Goal: Book appointment/travel/reservation

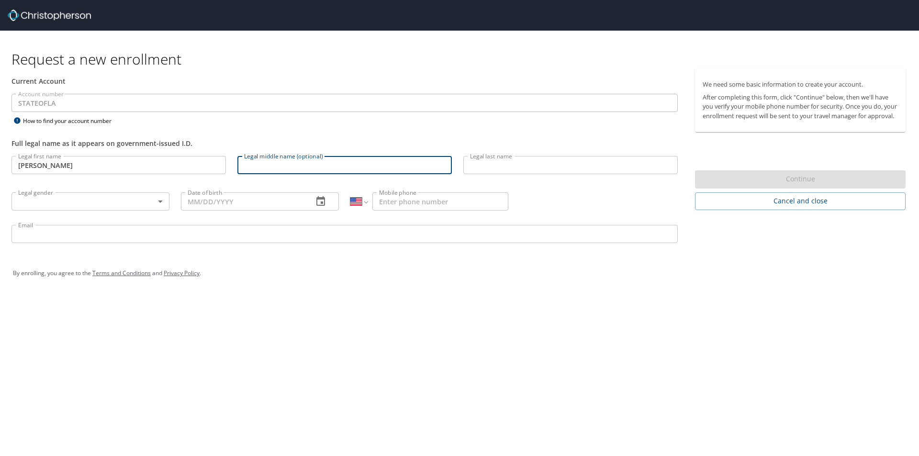
select select "US"
click at [330, 163] on input "Legal middle name (optional)" at bounding box center [344, 165] width 214 height 18
type input "Joice"
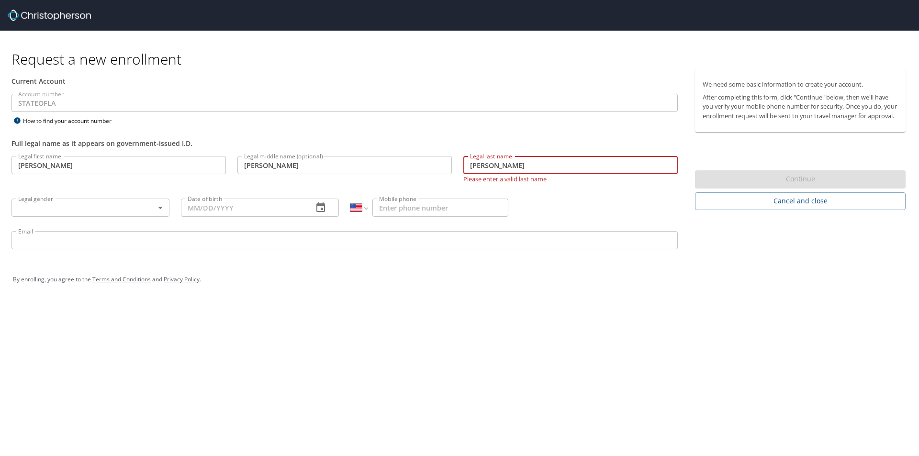
type input "DaLuz"
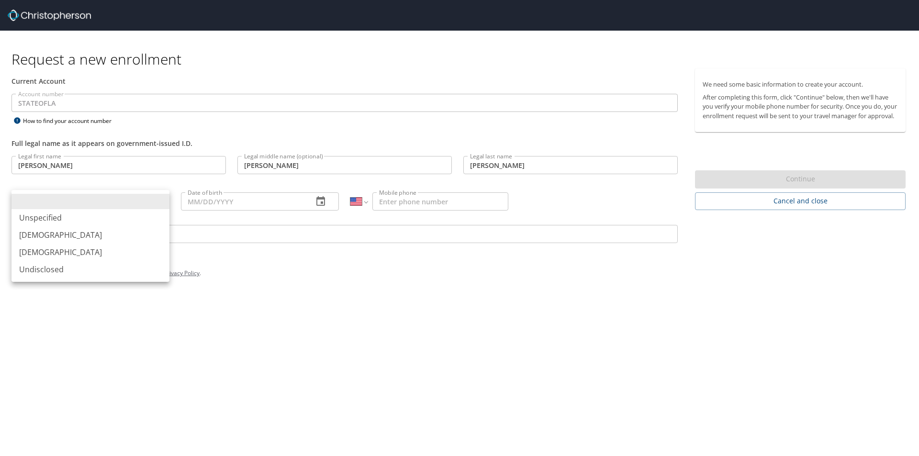
click at [154, 210] on body "Request a new enrollment Current Account Account number STATEOFLA Account numbe…" at bounding box center [459, 228] width 919 height 456
click at [52, 256] on li "Female" at bounding box center [90, 252] width 158 height 17
type input "Female"
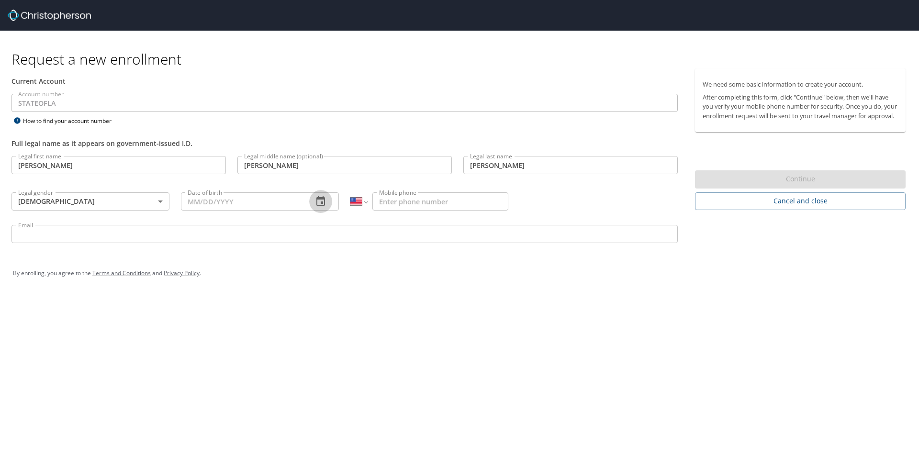
click at [321, 200] on icon "button" at bounding box center [320, 201] width 11 height 11
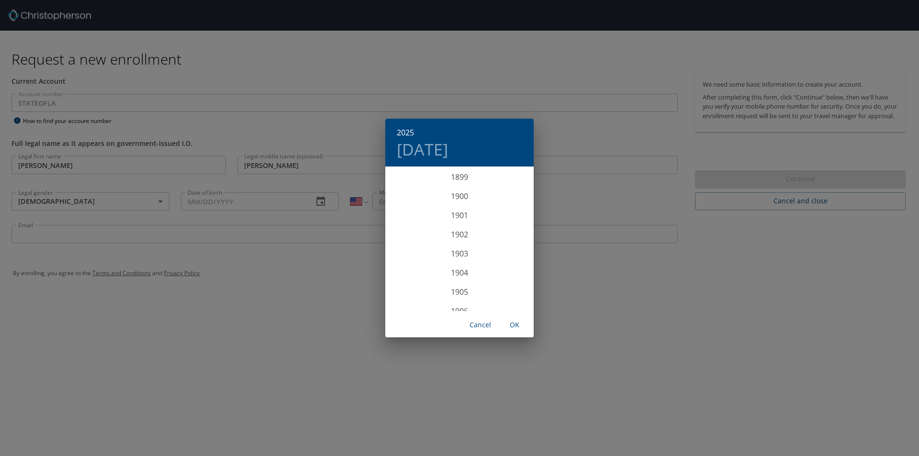
scroll to position [2354, 0]
click at [478, 325] on span "Cancel" at bounding box center [479, 325] width 23 height 12
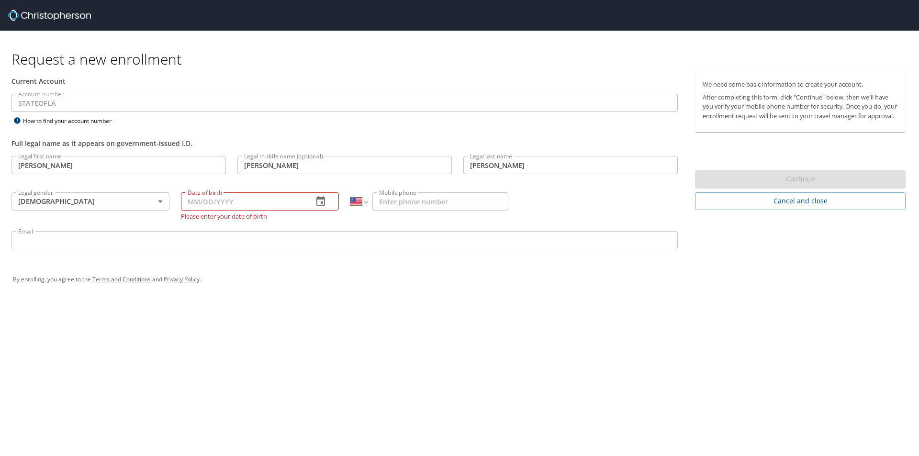
click at [223, 205] on input "Date of birth" at bounding box center [243, 201] width 124 height 18
type input "[DATE]"
click at [429, 202] on input "Mobile phone" at bounding box center [440, 201] width 136 height 18
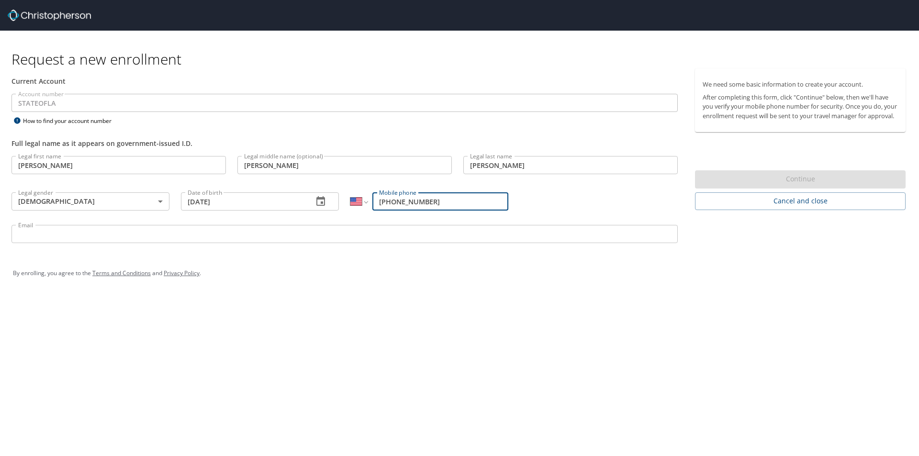
type input "[PHONE_NUMBER]"
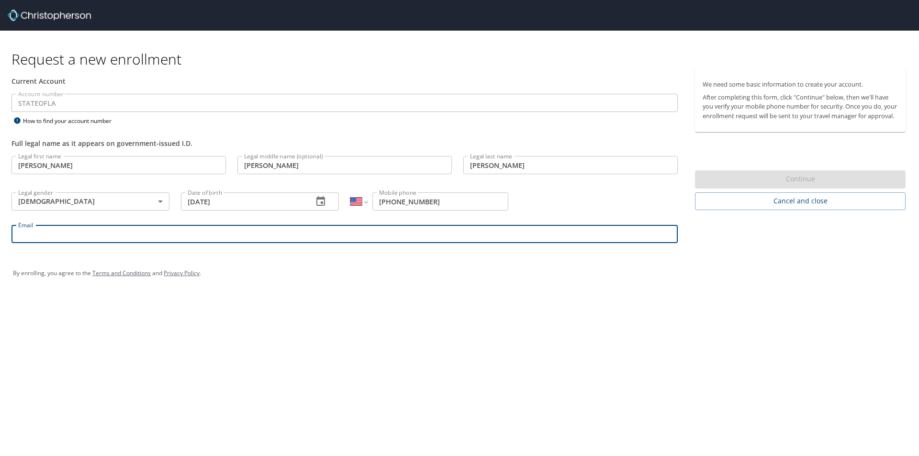
click at [273, 231] on input "Email" at bounding box center [344, 234] width 666 height 18
type input "[EMAIL_ADDRESS][PERSON_NAME][DOMAIN_NAME]"
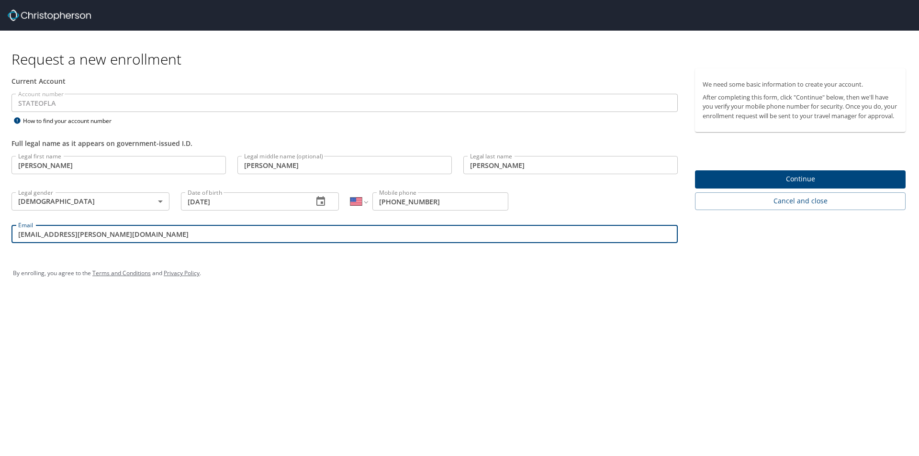
click at [801, 185] on span "Continue" at bounding box center [799, 179] width 195 height 12
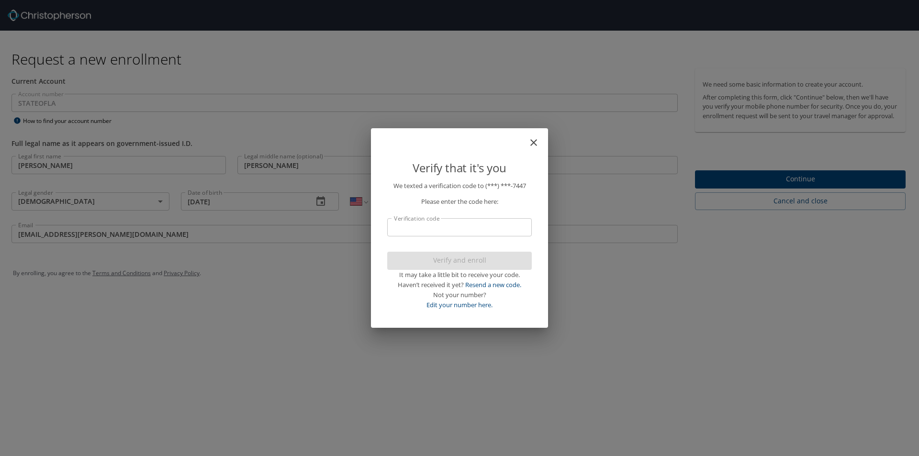
click at [473, 232] on input "Verification code" at bounding box center [459, 227] width 144 height 18
type input "305459"
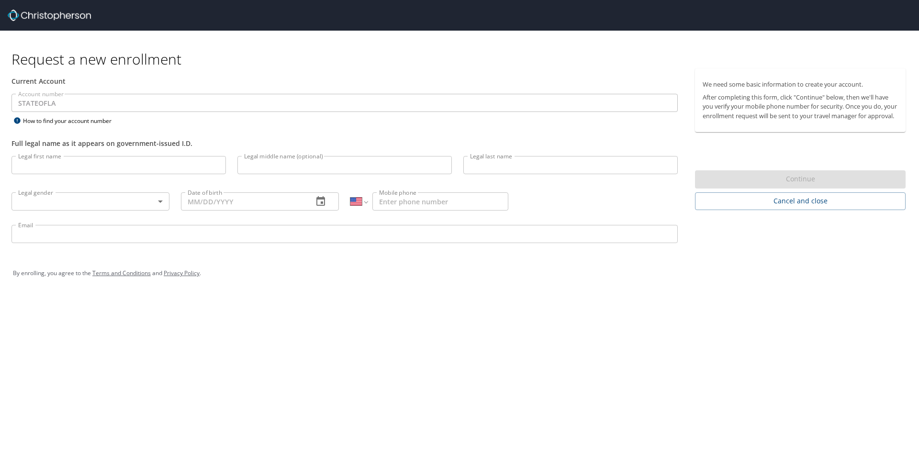
select select "US"
click at [782, 189] on div "Continue" at bounding box center [800, 179] width 210 height 19
click at [779, 189] on div "Continue" at bounding box center [800, 179] width 210 height 19
click at [86, 161] on input "Legal first name" at bounding box center [118, 165] width 214 height 18
type input "[PERSON_NAME]"
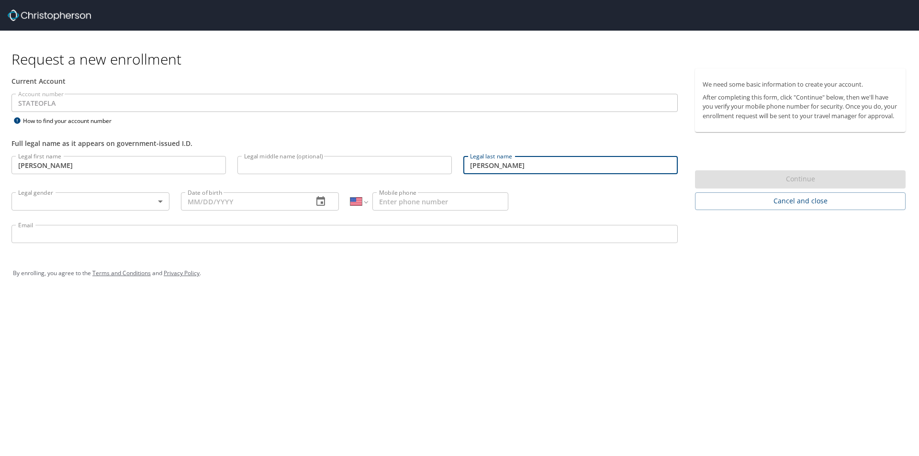
type input "[PERSON_NAME]"
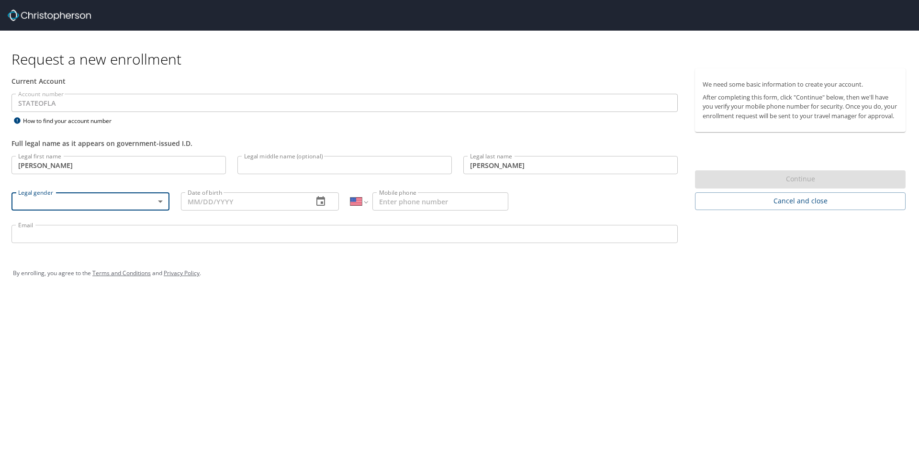
click at [160, 207] on body "Request a new enrollment Current Account Account number STATEOFLA Account numbe…" at bounding box center [459, 228] width 919 height 456
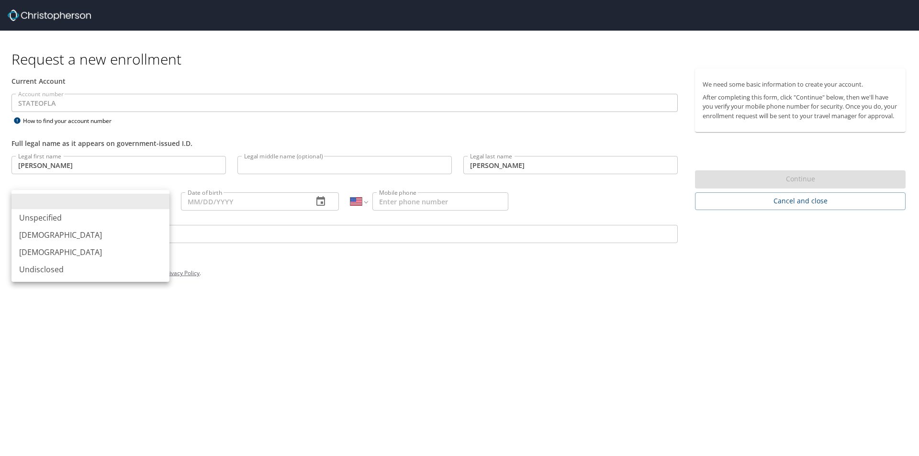
click at [127, 248] on li "[DEMOGRAPHIC_DATA]" at bounding box center [90, 252] width 158 height 17
type input "[DEMOGRAPHIC_DATA]"
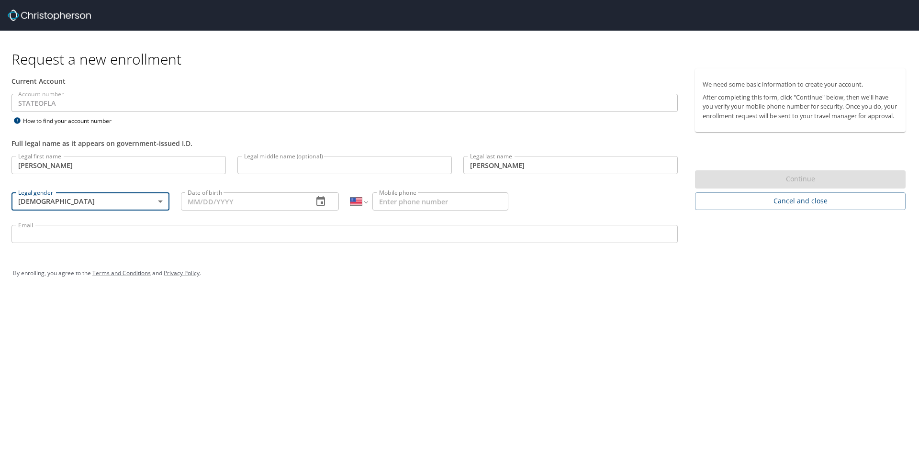
click at [221, 203] on input "Date of birth" at bounding box center [243, 201] width 124 height 18
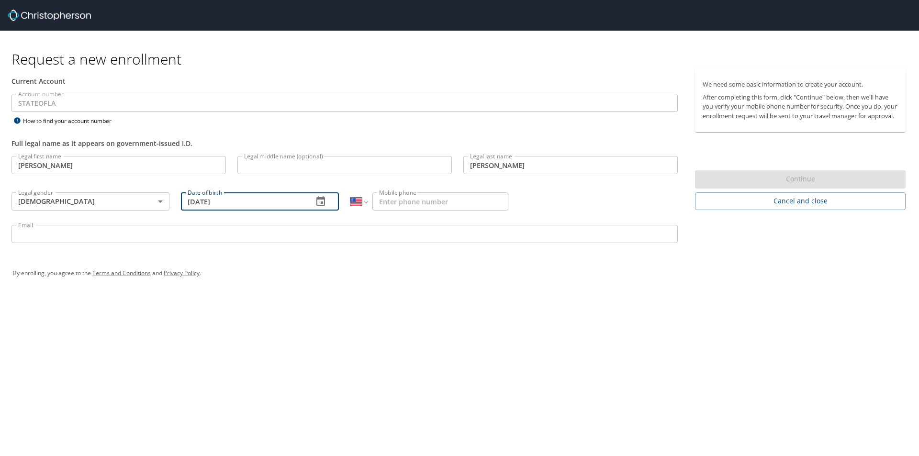
type input "[DATE]"
click at [408, 205] on input "Mobile phone" at bounding box center [440, 201] width 136 height 18
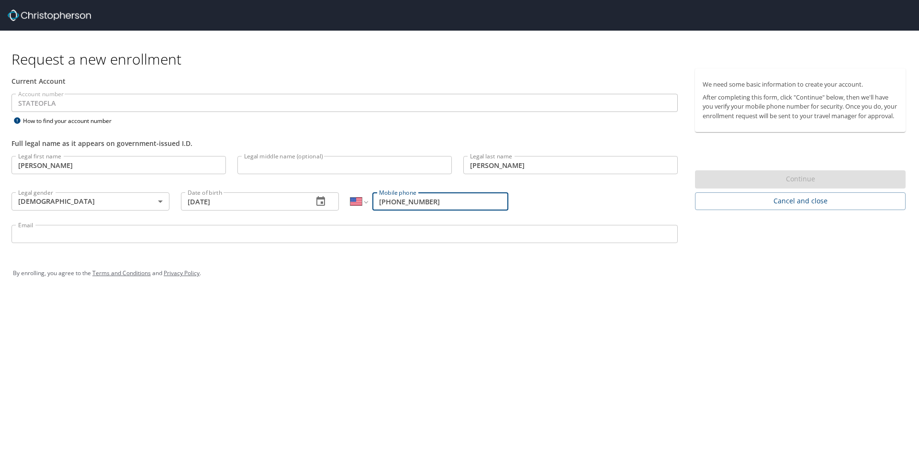
type input "[PHONE_NUMBER]"
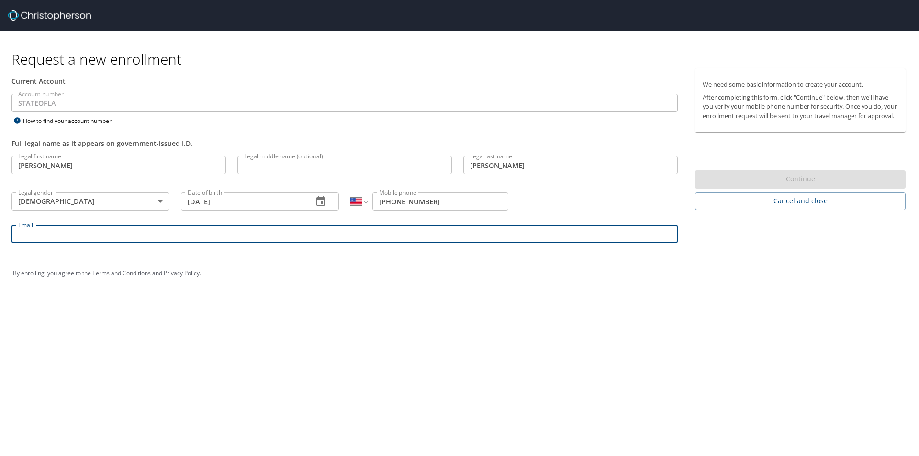
click at [263, 228] on input "Email" at bounding box center [344, 234] width 666 height 18
type input "[EMAIL_ADDRESS][PERSON_NAME][DOMAIN_NAME]"
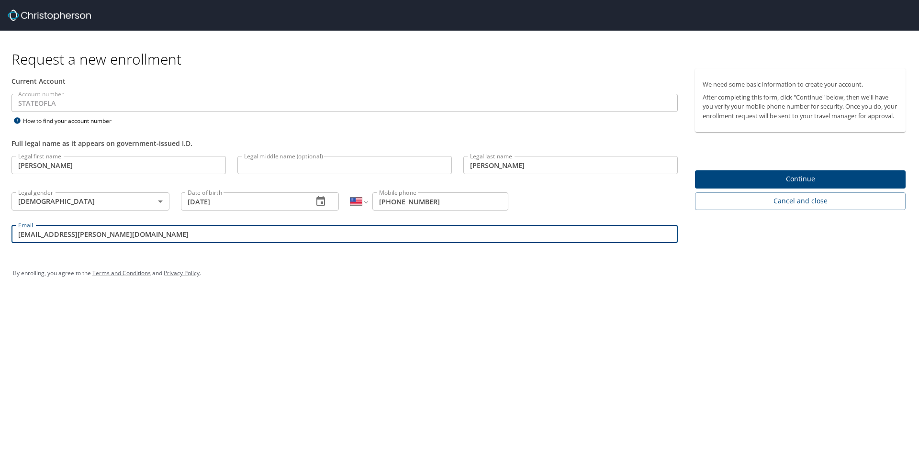
click at [835, 185] on span "Continue" at bounding box center [799, 179] width 195 height 12
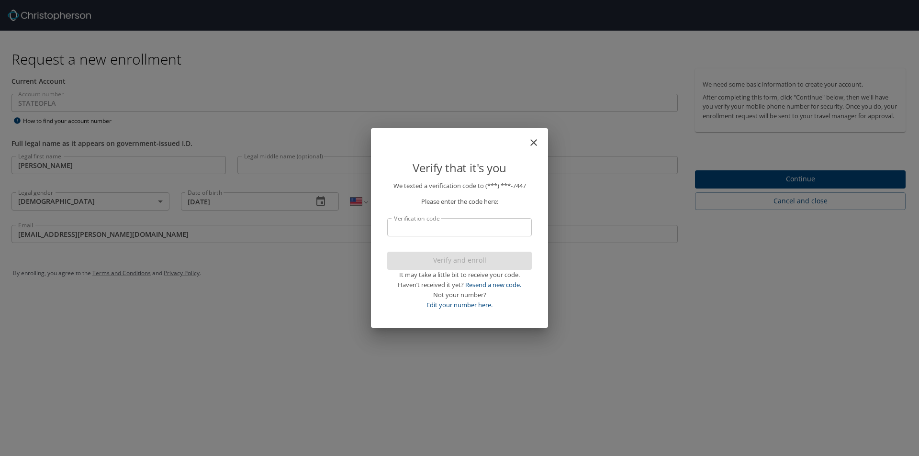
click at [449, 224] on input "Verification code" at bounding box center [459, 227] width 144 height 18
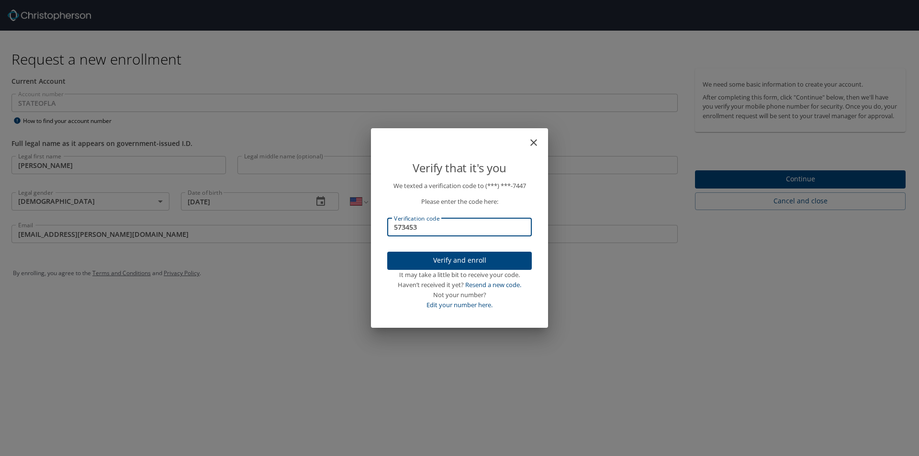
type input "573453"
click at [450, 256] on span "Verify and enroll" at bounding box center [459, 261] width 129 height 12
click at [790, 190] on div "Verify that it's you We texted a verification code to (***) ***- 7447 Please en…" at bounding box center [459, 228] width 919 height 456
click at [789, 190] on div "Verify that it's you We texted a verification code to (***) ***- 7447 Please en…" at bounding box center [459, 228] width 919 height 456
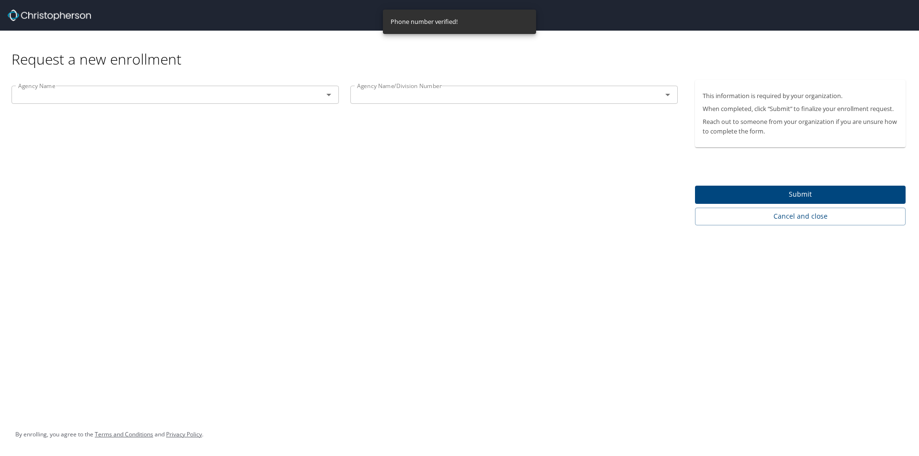
click at [81, 83] on div "Agency Name Agency Name" at bounding box center [175, 96] width 339 height 32
click at [85, 89] on input "text" at bounding box center [160, 95] width 293 height 12
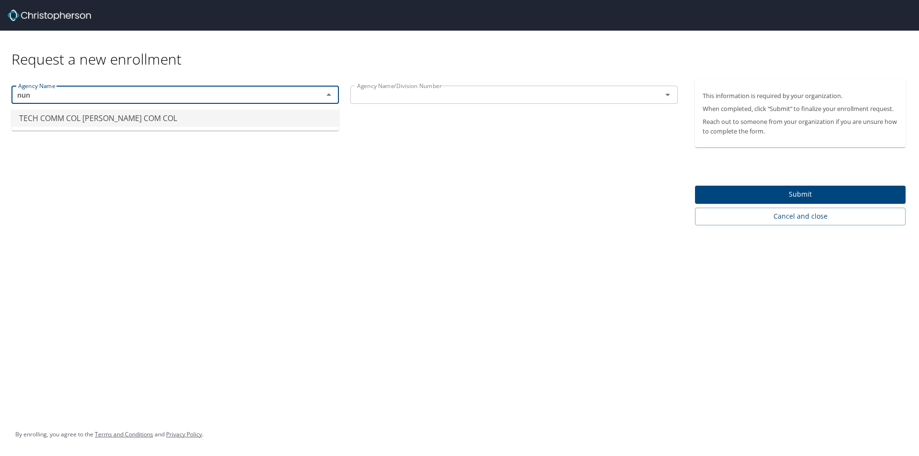
click at [107, 117] on li "TECH COMM COL [PERSON_NAME] COM COL" at bounding box center [174, 118] width 327 height 17
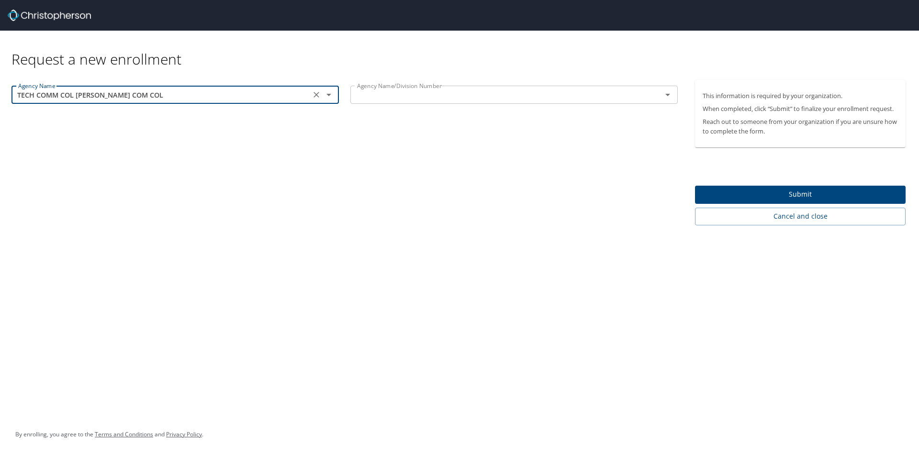
type input "TECH COMM COL [PERSON_NAME] COM COL"
click at [438, 97] on input "text" at bounding box center [499, 95] width 293 height 12
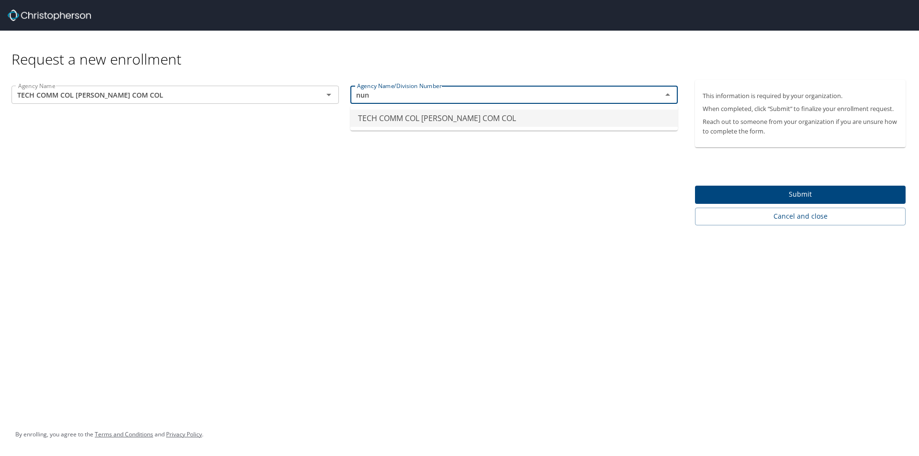
click at [492, 117] on li "TECH COMM COL [PERSON_NAME] COM COL" at bounding box center [513, 118] width 327 height 17
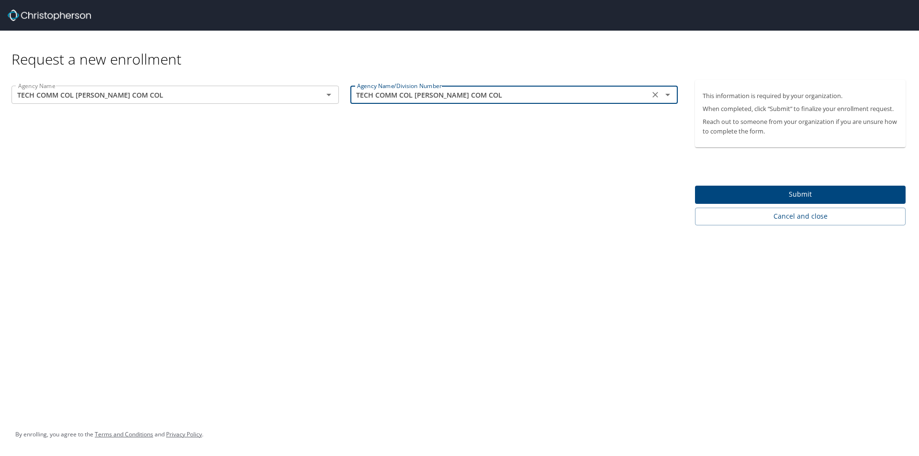
type input "TECH COMM COL [PERSON_NAME] COM COL"
click at [824, 194] on span "Submit" at bounding box center [799, 194] width 195 height 12
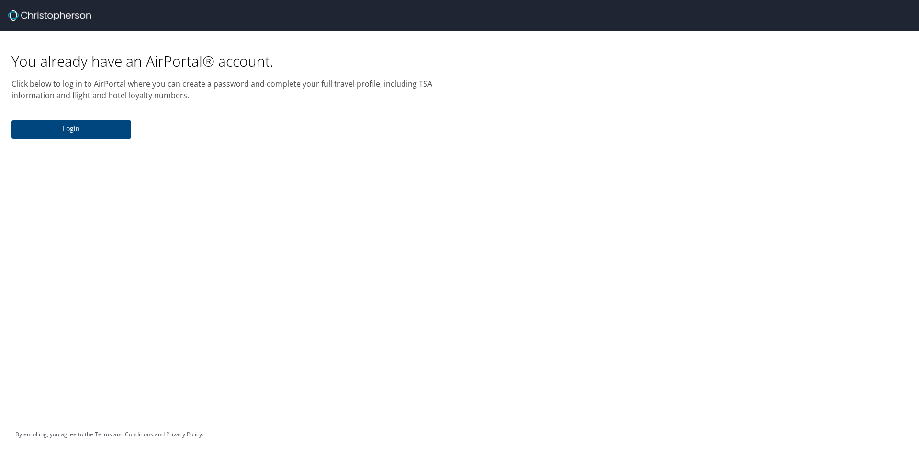
click at [57, 132] on span "Login" at bounding box center [71, 129] width 104 height 12
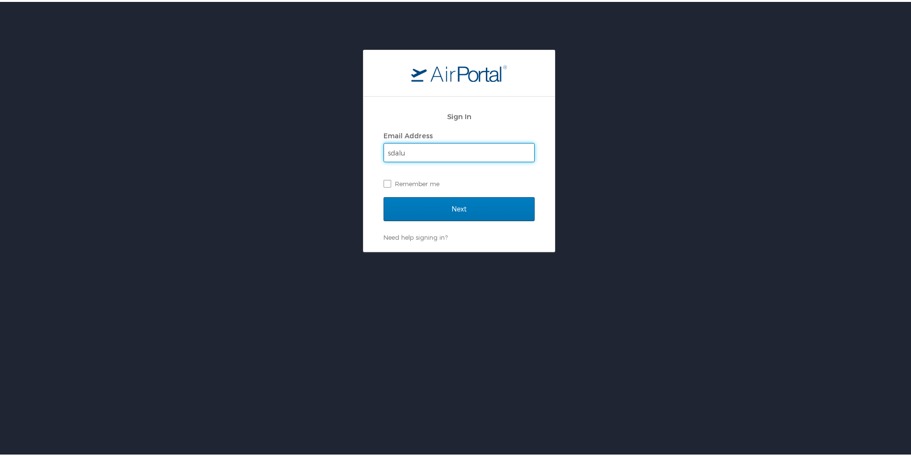
type input "[EMAIL_ADDRESS][PERSON_NAME][DOMAIN_NAME]"
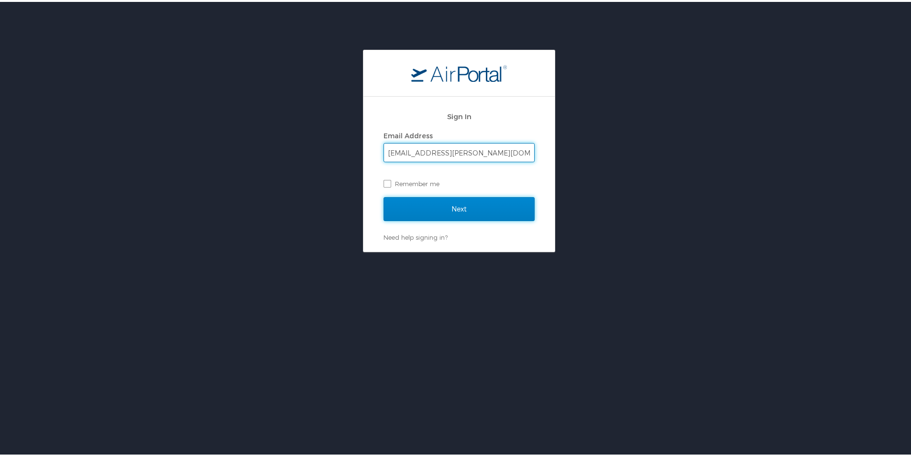
click at [445, 206] on input "Next" at bounding box center [459, 207] width 151 height 24
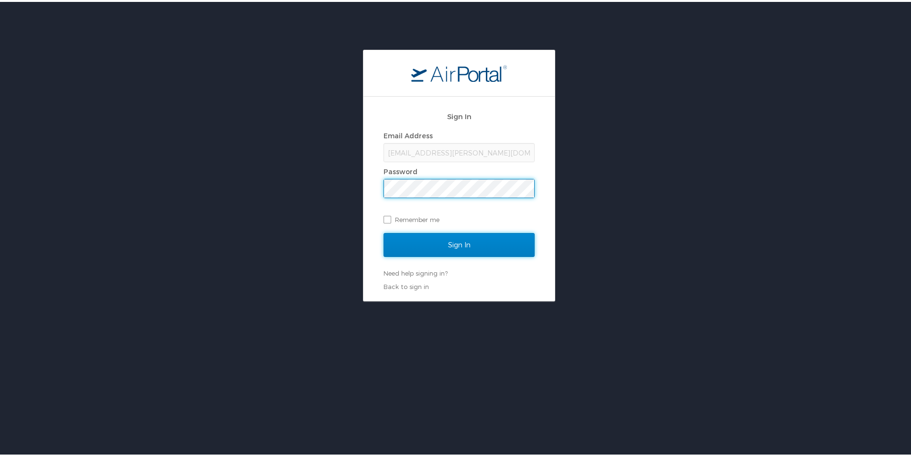
click at [428, 244] on input "Sign In" at bounding box center [459, 243] width 151 height 24
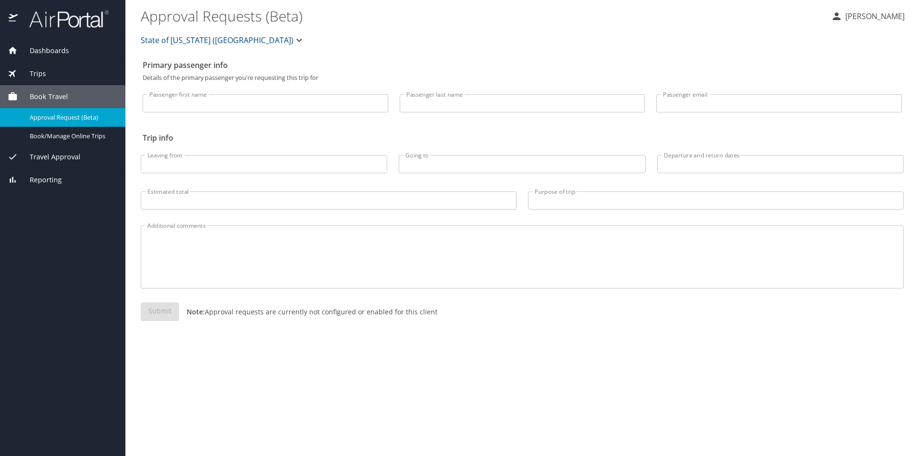
click at [215, 98] on input "Passenger first name" at bounding box center [265, 103] width 245 height 18
type input "Samantha"
type input "DaLuz"
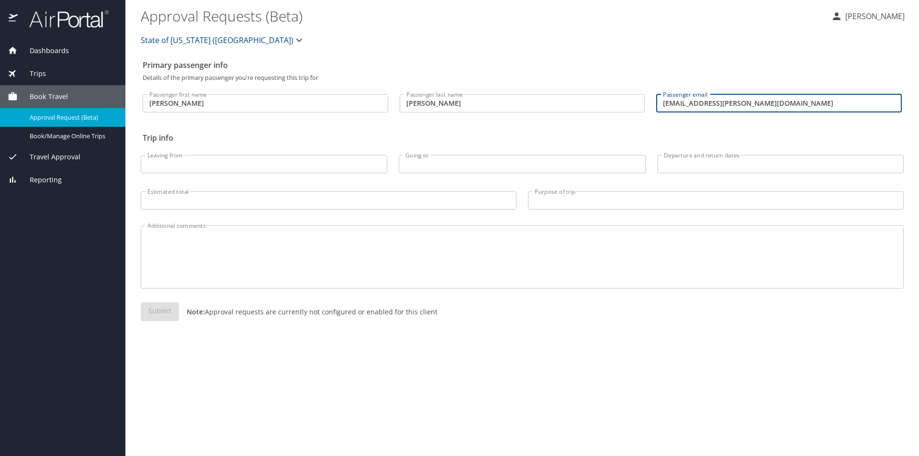
type input "sdaluz@nunez.edu"
click at [199, 163] on input "Leaving from" at bounding box center [264, 164] width 246 height 18
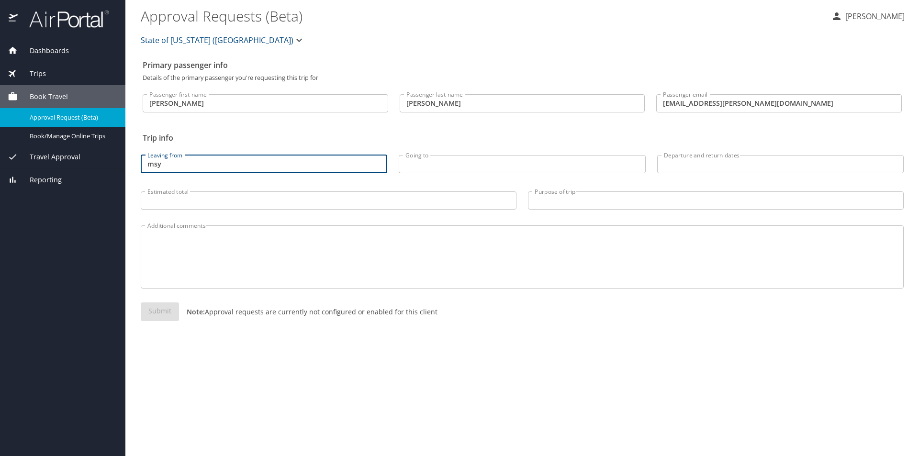
type input "msy"
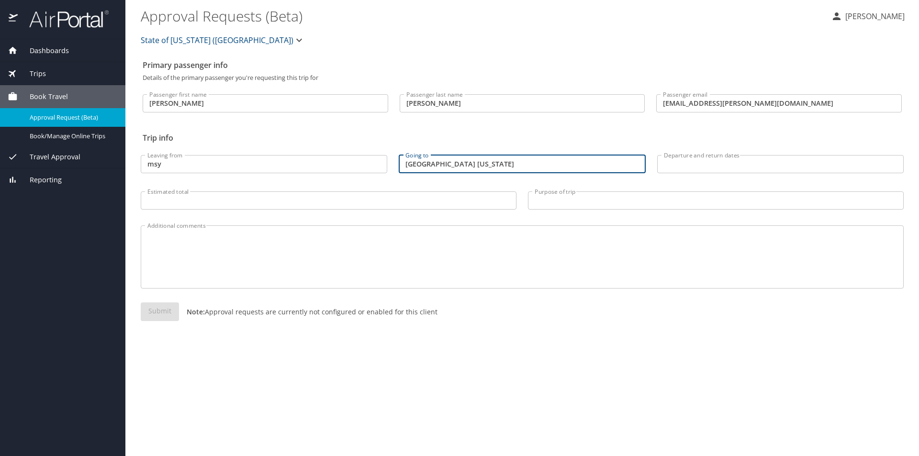
type input "Las Vegas Nevada"
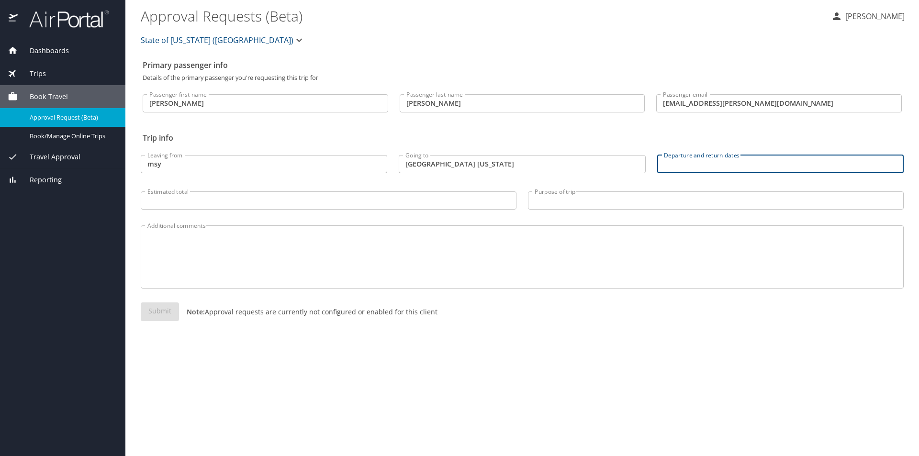
click at [684, 165] on input "Departure and return dates" at bounding box center [780, 164] width 246 height 18
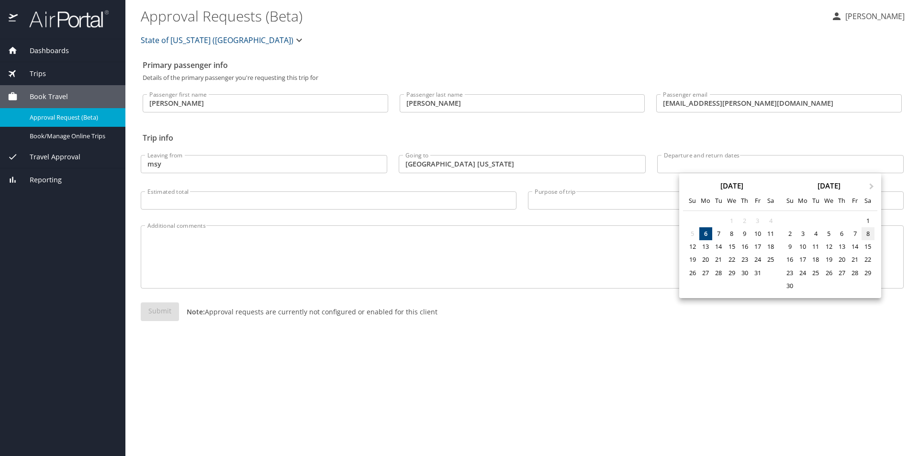
click at [867, 233] on div "8" at bounding box center [867, 233] width 13 height 13
click at [829, 247] on div "12" at bounding box center [828, 246] width 13 height 13
type input "11/08/2025 🠦 11/12/2025"
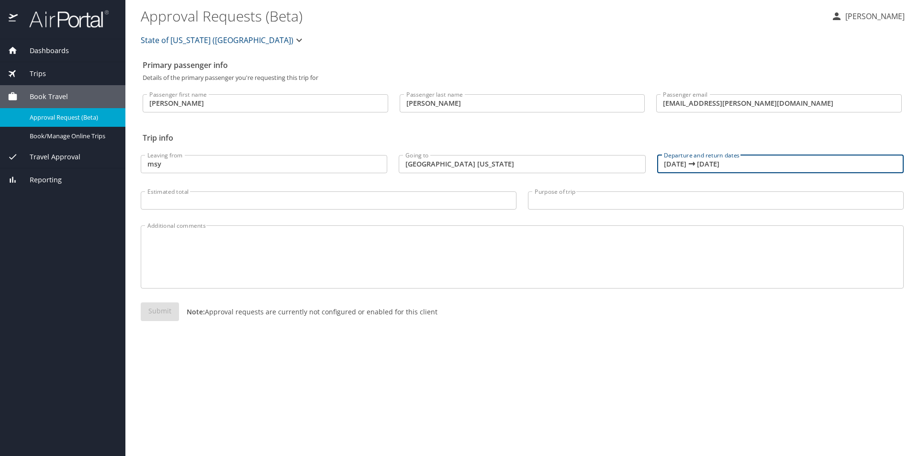
click at [184, 201] on input "Estimated total" at bounding box center [329, 200] width 376 height 18
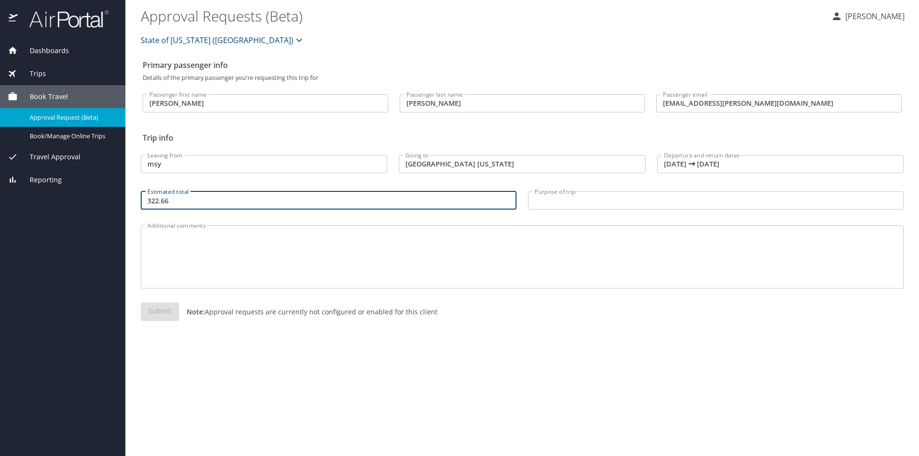
type input "322.66"
click at [606, 198] on input "Purpose of trip" at bounding box center [716, 200] width 376 height 18
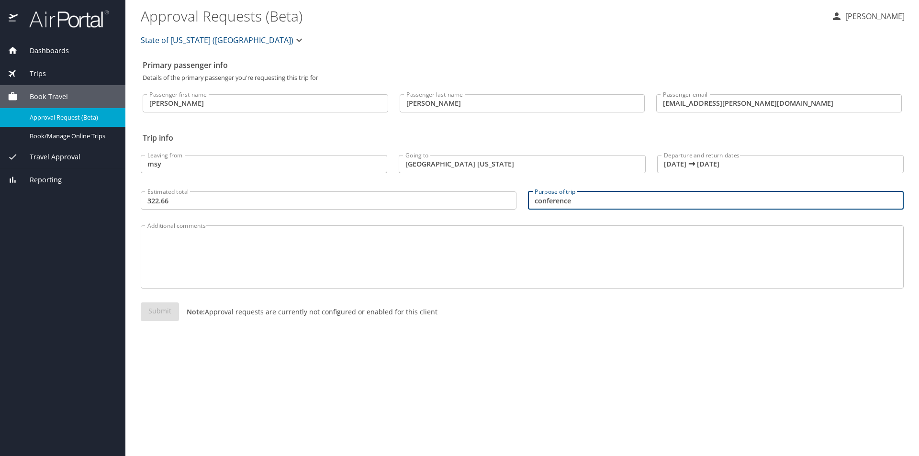
type input "conference"
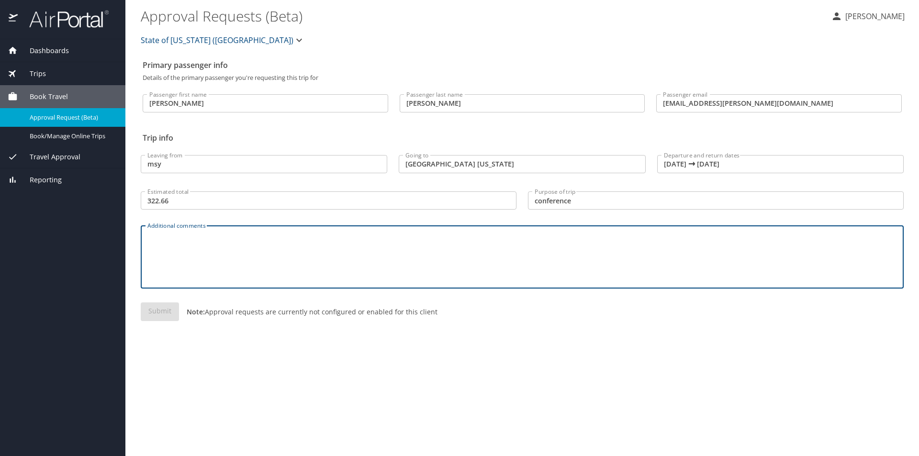
click at [516, 240] on textarea "Additional comments" at bounding box center [521, 256] width 749 height 45
click at [161, 313] on div "Submit Note: Approval requests are currently not configured or enabled for this…" at bounding box center [522, 319] width 763 height 34
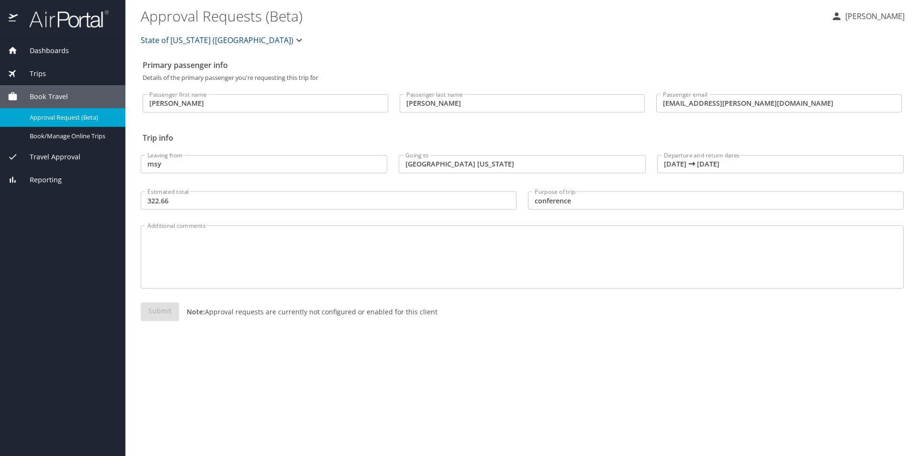
click at [162, 163] on input "msy" at bounding box center [264, 164] width 246 height 18
drag, startPoint x: 162, startPoint y: 163, endPoint x: 133, endPoint y: 163, distance: 29.7
click at [133, 163] on main "Approval Requests (Beta) Samantha DaLuz State of Louisiana (SOLA) Primary passe…" at bounding box center [521, 228] width 793 height 456
click at [196, 347] on div "Primary passenger info Details of the primary passenger you're requesting this …" at bounding box center [522, 255] width 763 height 400
click at [440, 255] on textarea "Additional comments" at bounding box center [521, 256] width 749 height 45
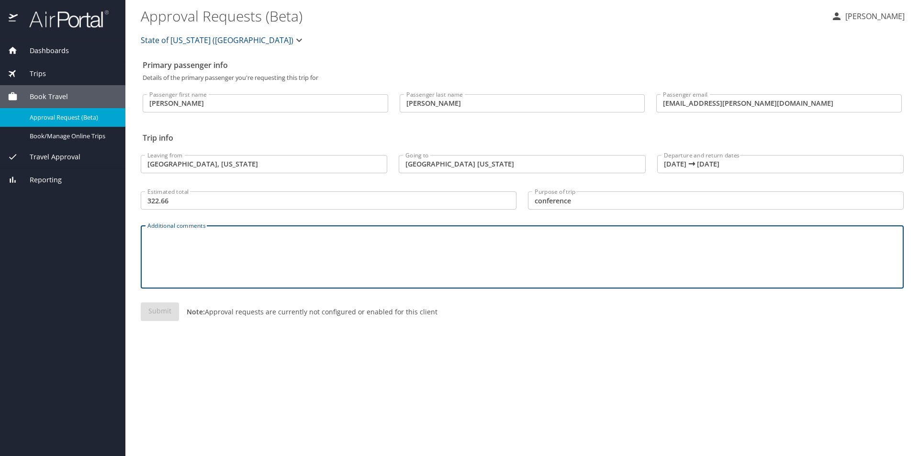
click at [246, 162] on input "New Orleans, Louisiana" at bounding box center [264, 164] width 246 height 18
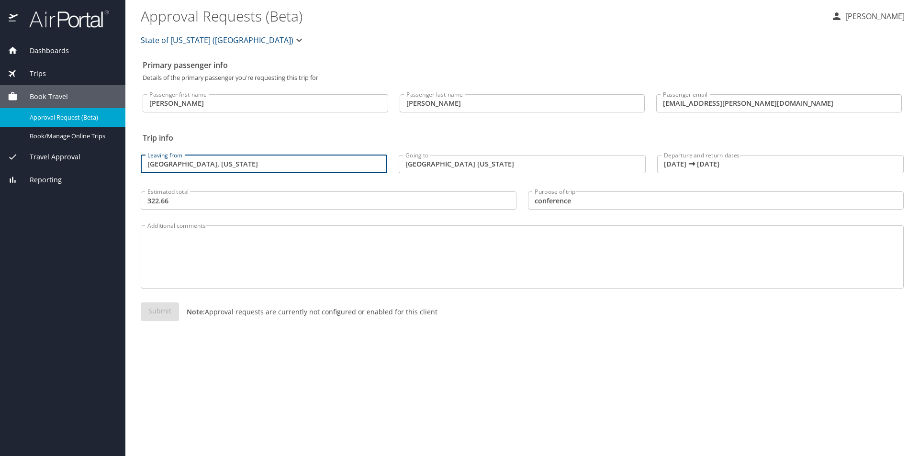
drag, startPoint x: 237, startPoint y: 164, endPoint x: 134, endPoint y: 185, distance: 105.5
click at [134, 185] on main "Approval Requests (Beta) Samantha DaLuz State of Louisiana (SOLA) Primary passe…" at bounding box center [521, 228] width 793 height 456
type input "S"
type input "MSY"
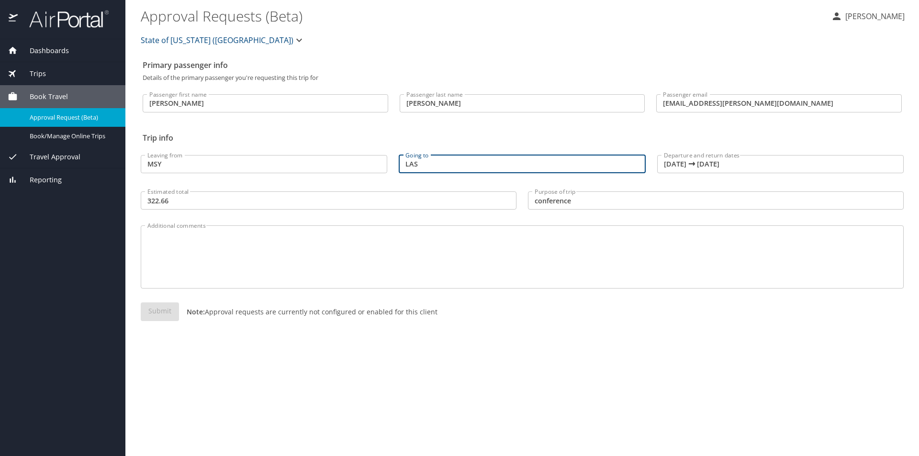
type input "LAS"
click at [369, 419] on div "Primary passenger info Details of the primary passenger you're requesting this …" at bounding box center [522, 255] width 763 height 400
click at [160, 307] on div "Submit Note: Approval requests are currently not configured or enabled for this…" at bounding box center [522, 319] width 763 height 34
click at [160, 316] on div "Submit Note: Approval requests are currently not configured or enabled for this…" at bounding box center [522, 319] width 763 height 34
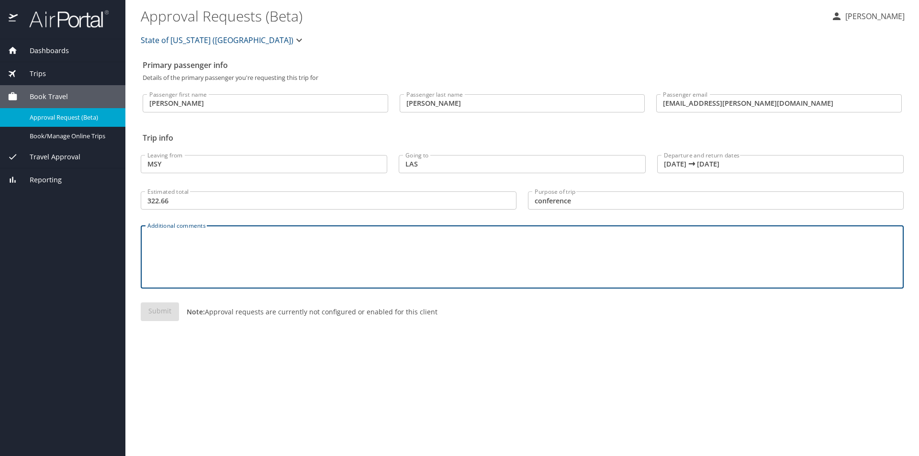
click at [192, 251] on textarea "Additional comments" at bounding box center [521, 256] width 749 height 45
type textarea "sdfsdf"
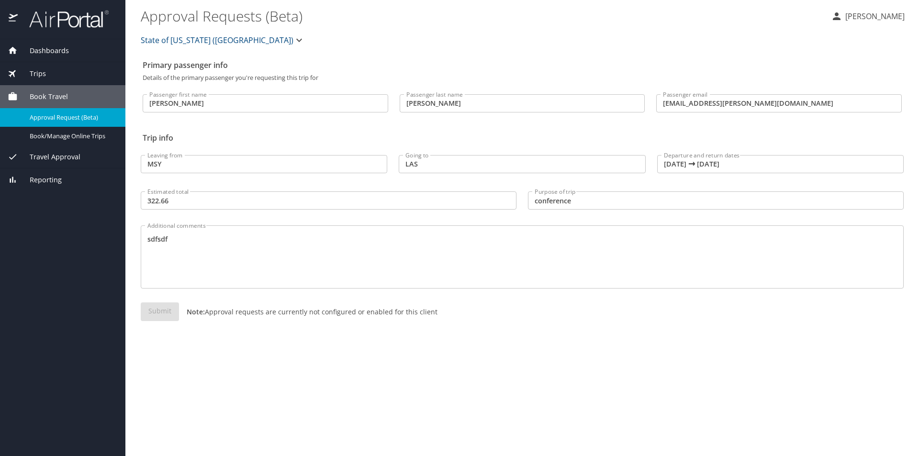
drag, startPoint x: 299, startPoint y: 410, endPoint x: 288, endPoint y: 406, distance: 11.2
click at [299, 409] on div "Primary passenger info Details of the primary passenger you're requesting this …" at bounding box center [522, 255] width 763 height 400
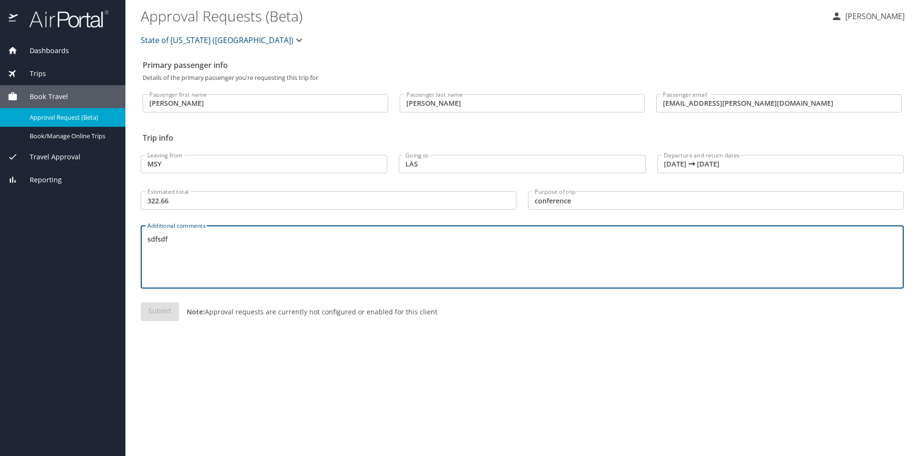
drag, startPoint x: 186, startPoint y: 241, endPoint x: 87, endPoint y: 248, distance: 99.8
click at [89, 245] on div "Dashboards My Travel Dashboard Trips Current / Future Trips Past Trips Trips Mi…" at bounding box center [459, 228] width 919 height 456
click at [192, 247] on textarea "Additional comments" at bounding box center [521, 256] width 749 height 45
type textarea "Southwest"
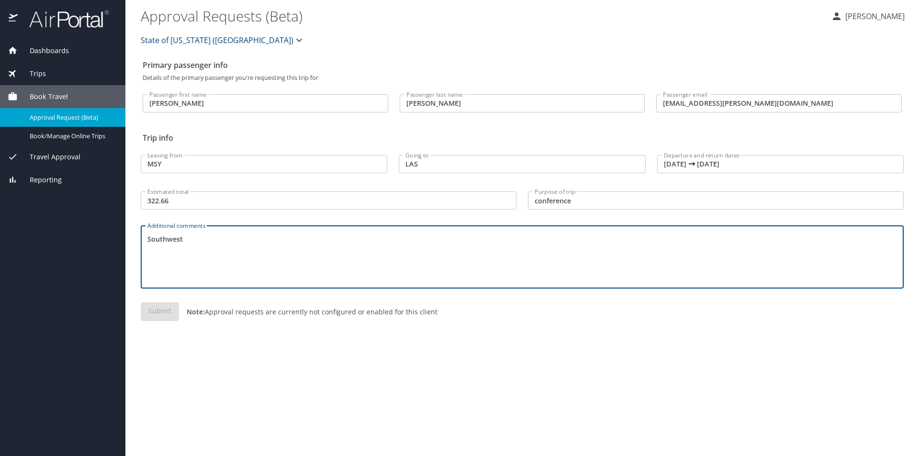
click at [183, 359] on div "Primary passenger info Details of the primary passenger you're requesting this …" at bounding box center [522, 255] width 763 height 400
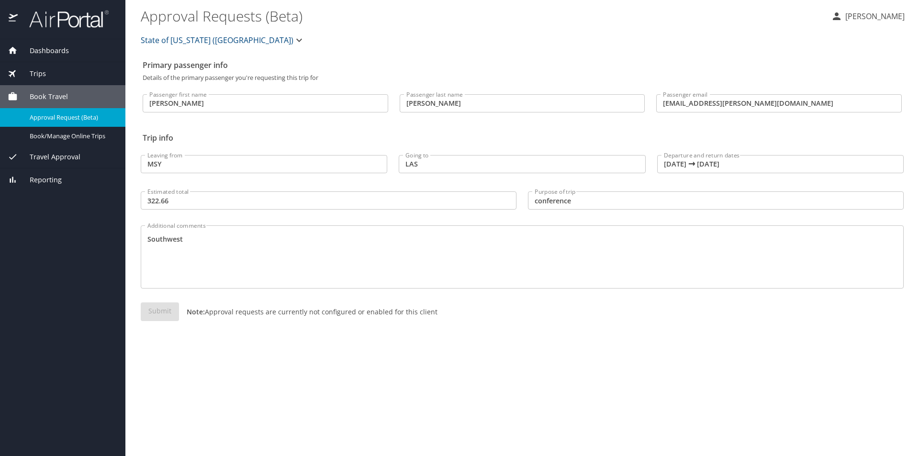
click at [154, 314] on div "Submit Note: Approval requests are currently not configured or enabled for this…" at bounding box center [522, 319] width 763 height 34
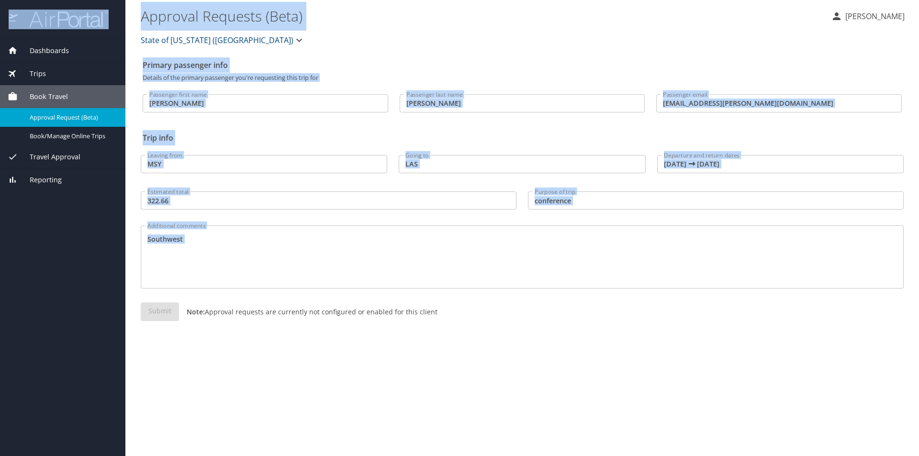
click at [154, 314] on div "Submit Note: Approval requests are currently not configured or enabled for this…" at bounding box center [522, 319] width 763 height 34
click at [261, 428] on div "Primary passenger info Details of the primary passenger you're requesting this …" at bounding box center [522, 255] width 763 height 400
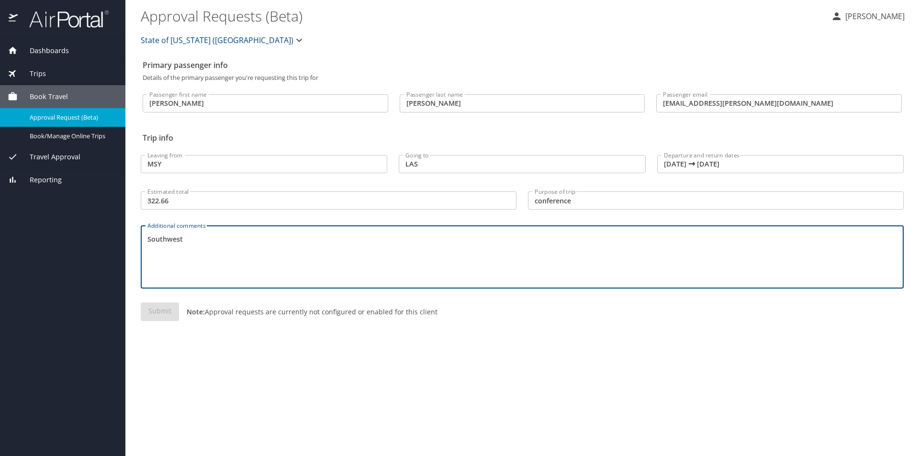
drag, startPoint x: 209, startPoint y: 238, endPoint x: 92, endPoint y: 244, distance: 116.9
click at [92, 244] on div "Dashboards My Travel Dashboard Trips Current / Future Trips Past Trips Trips Mi…" at bounding box center [459, 228] width 919 height 456
click at [42, 140] on span "Book/Manage Online Trips" at bounding box center [72, 136] width 84 height 9
